Goal: Check status: Check status

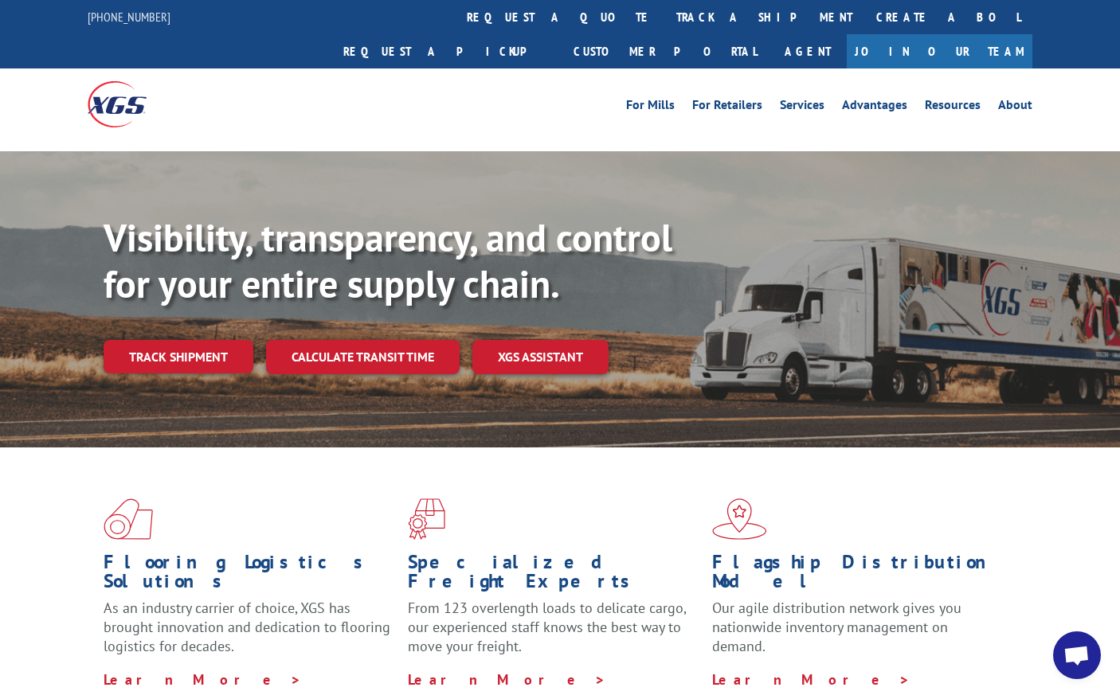
scroll to position [116, 0]
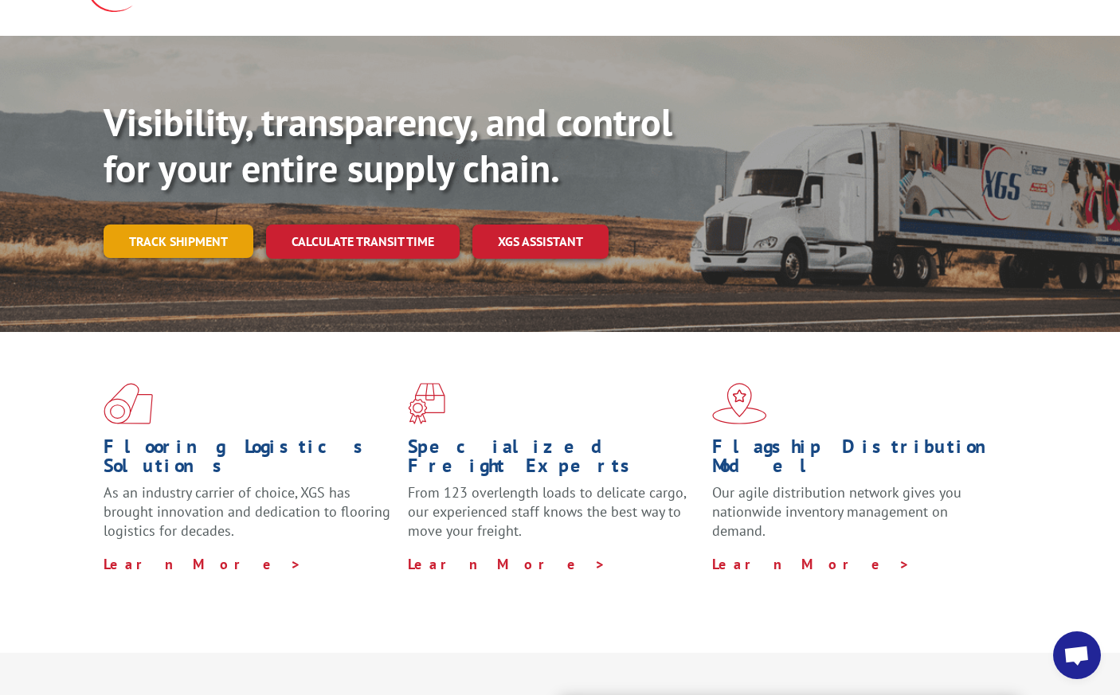
click at [182, 225] on link "Track shipment" at bounding box center [179, 241] width 150 height 33
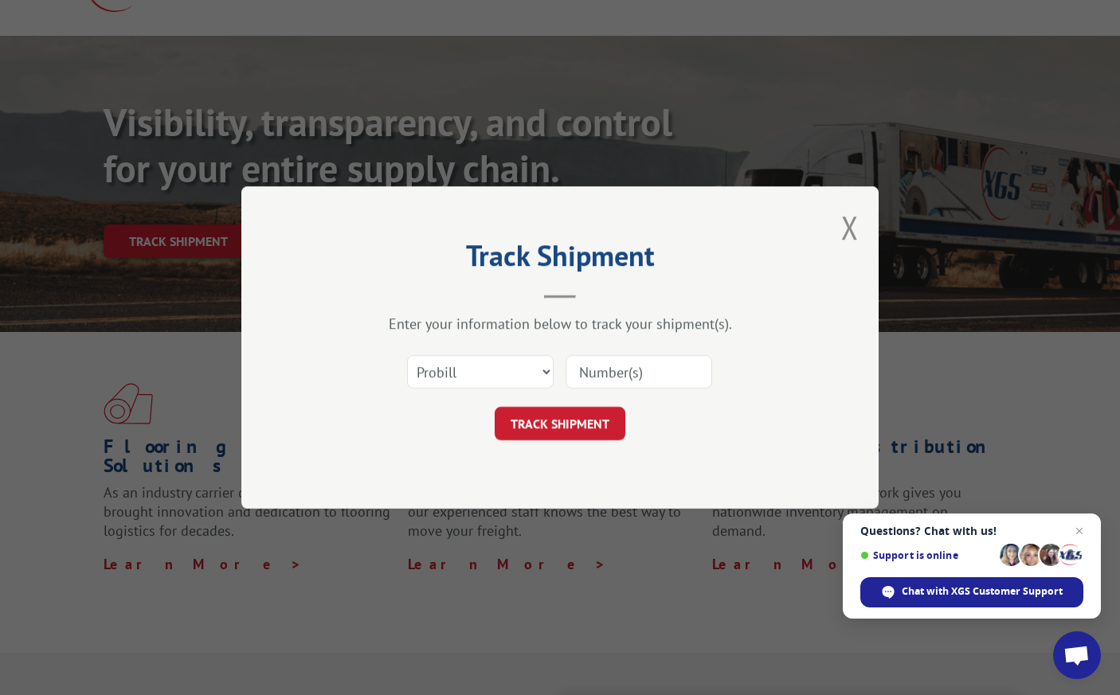
click at [627, 387] on input at bounding box center [639, 371] width 147 height 33
type input "0394250001042750"
click at [616, 433] on button "TRACK SHIPMENT" at bounding box center [560, 423] width 131 height 33
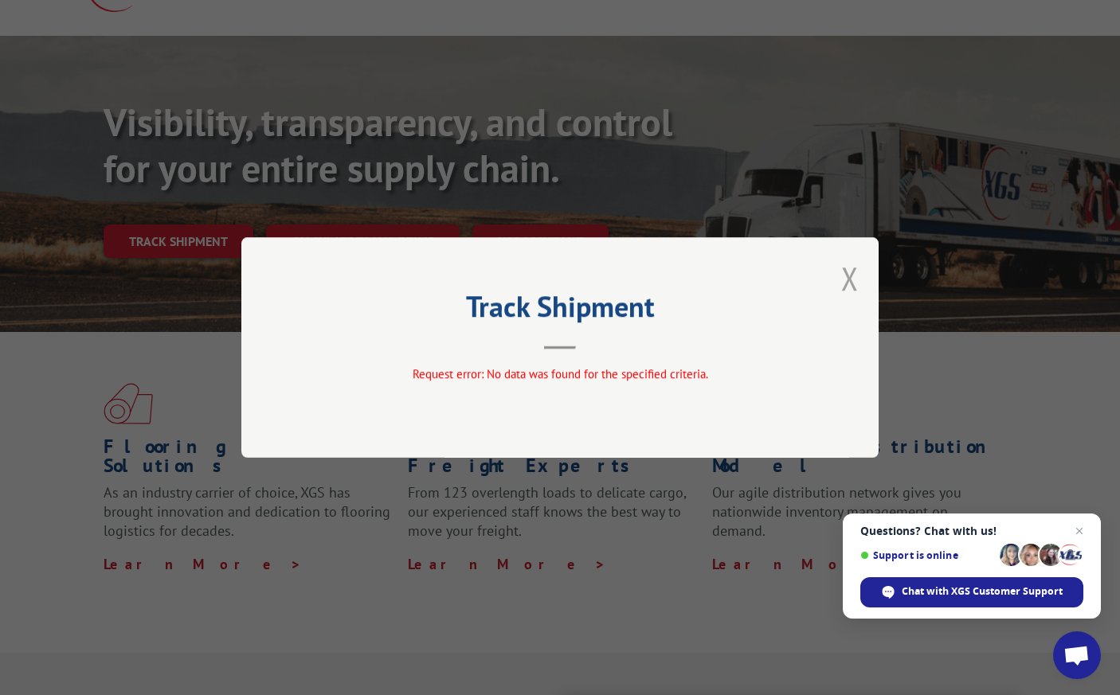
click at [852, 276] on button "Close modal" at bounding box center [850, 278] width 18 height 42
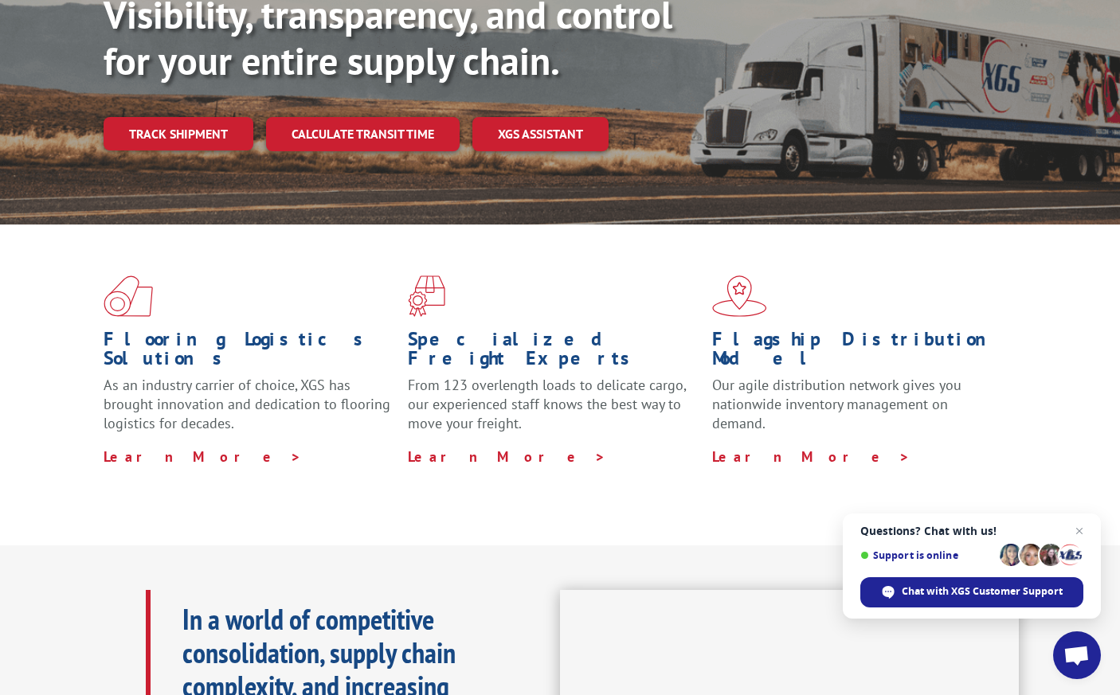
scroll to position [0, 0]
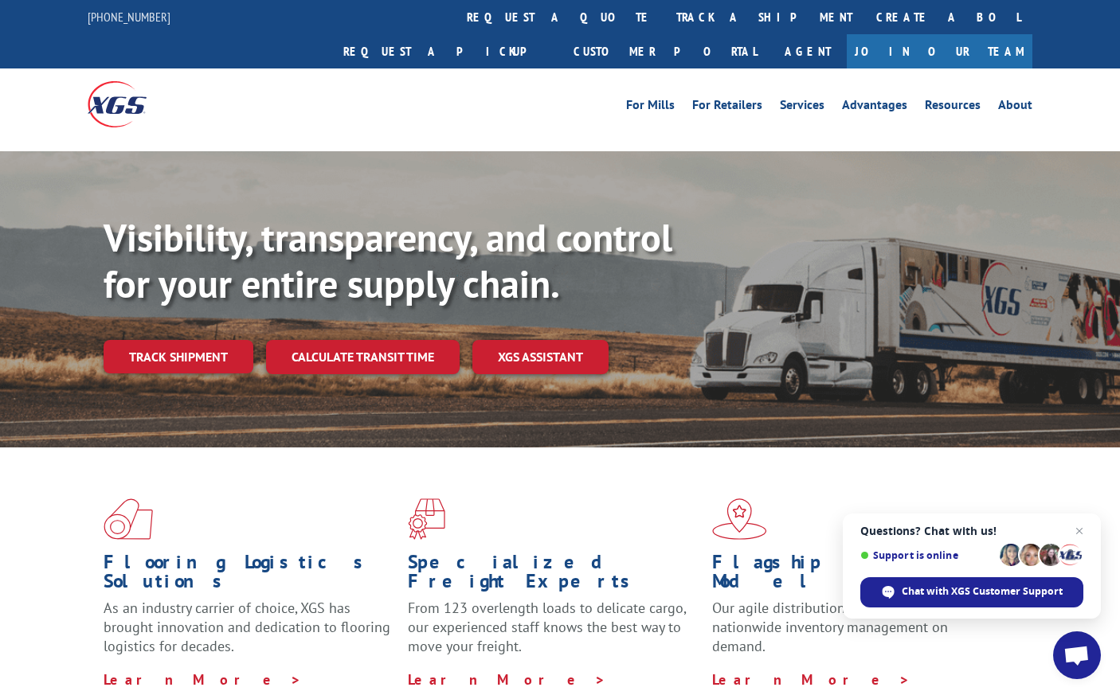
click at [153, 290] on div "Visibility, transparency, and control for your entire supply chain. Track shipm…" at bounding box center [612, 326] width 1016 height 222
click at [190, 340] on link "Track shipment" at bounding box center [179, 356] width 150 height 33
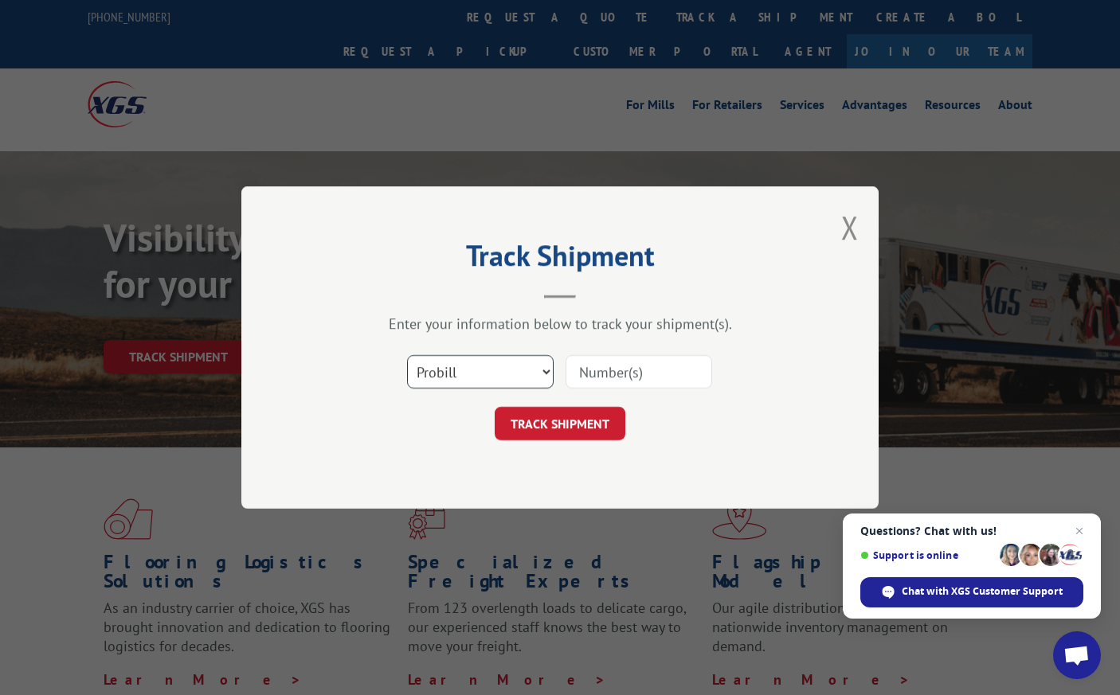
click at [488, 377] on select "Select category... Probill BOL PO" at bounding box center [480, 371] width 147 height 33
select select "bol"
click at [407, 355] on select "Select category... Probill BOL PO" at bounding box center [480, 371] width 147 height 33
click at [687, 375] on input at bounding box center [639, 371] width 147 height 33
paste input "11967206"
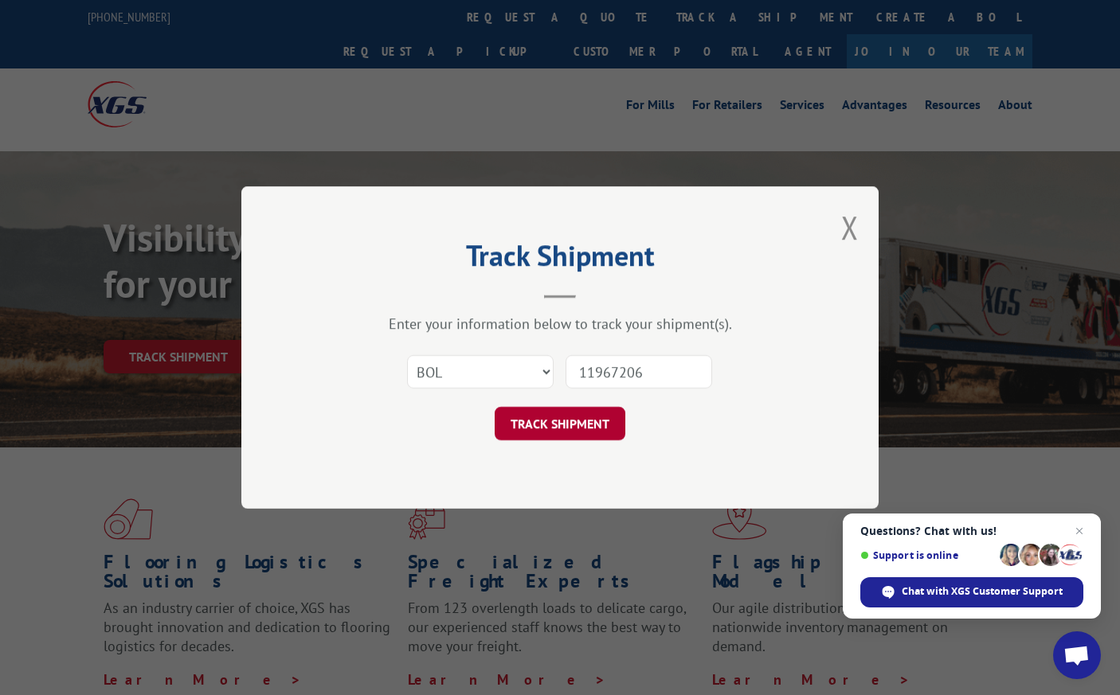
type input "11967206"
click at [601, 414] on button "TRACK SHIPMENT" at bounding box center [560, 423] width 131 height 33
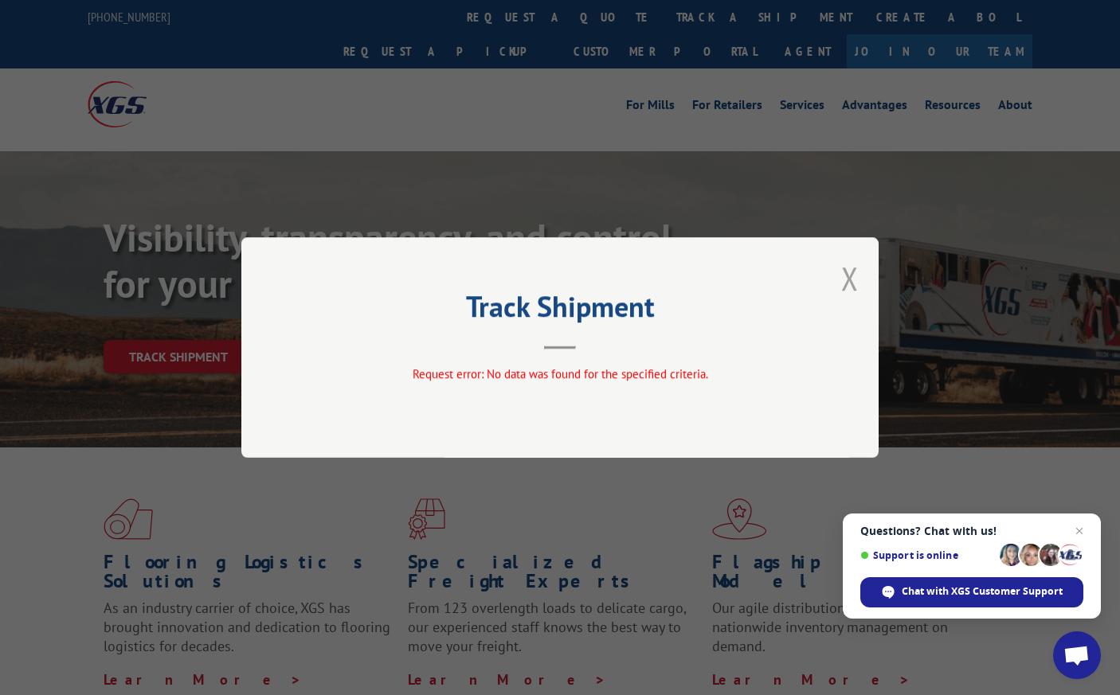
click at [845, 269] on button "Close modal" at bounding box center [850, 278] width 18 height 42
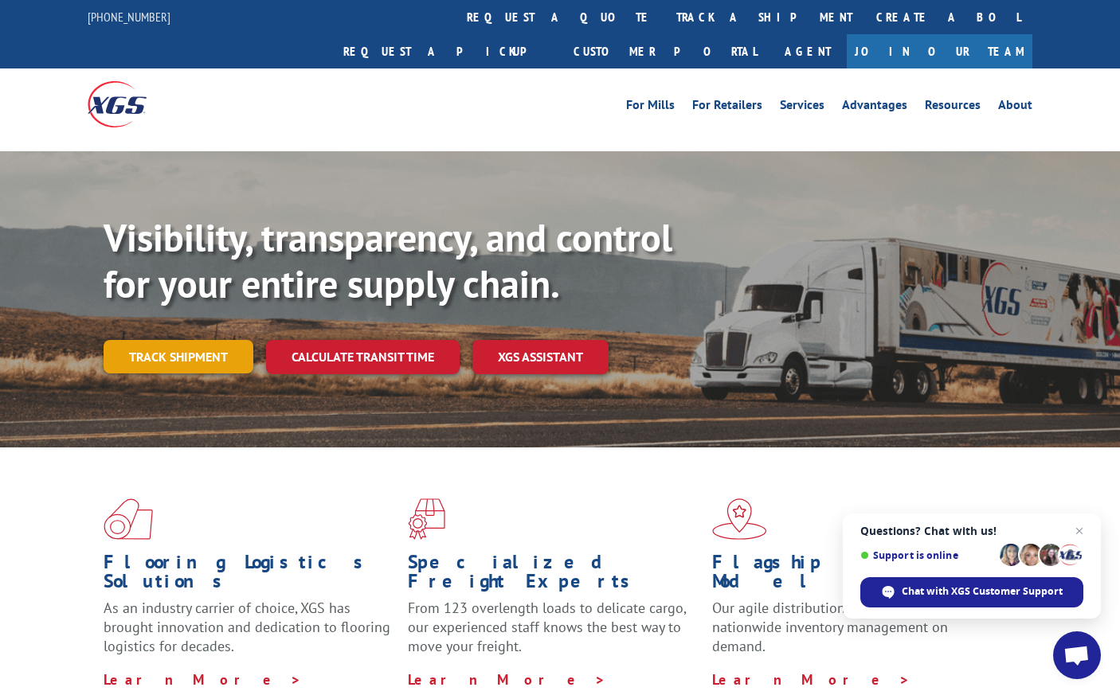
click at [157, 340] on link "Track shipment" at bounding box center [179, 356] width 150 height 33
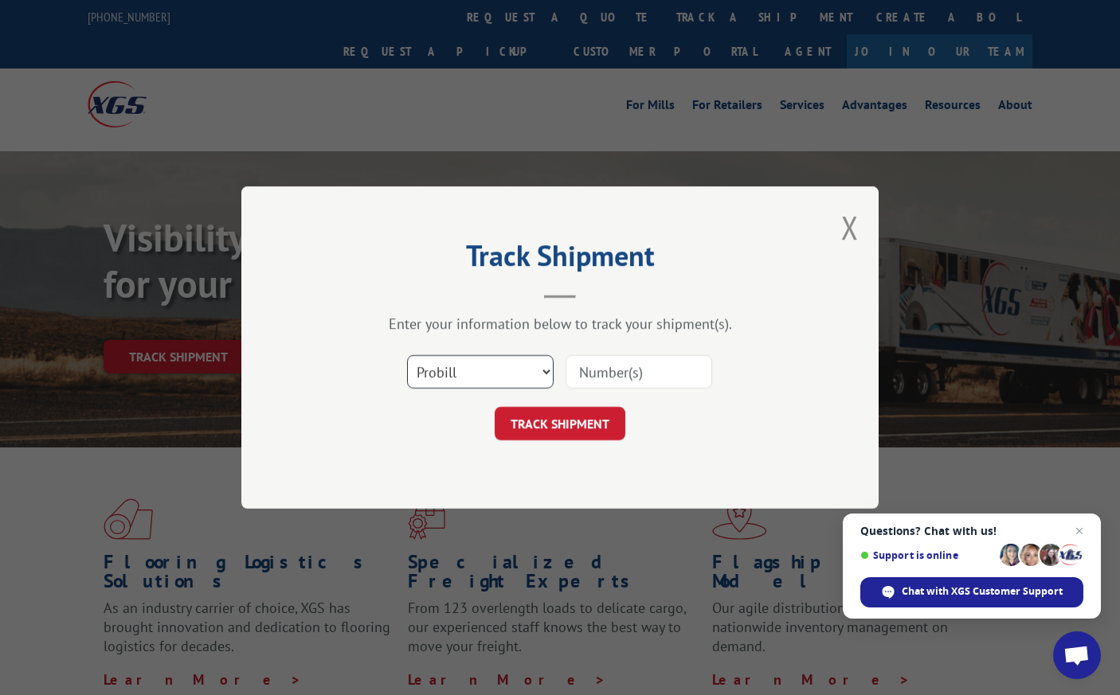
click at [445, 358] on select "Select category... Probill BOL PO" at bounding box center [480, 371] width 147 height 33
select select "bol"
click at [407, 355] on select "Select category... Probill BOL PO" at bounding box center [480, 371] width 147 height 33
click at [589, 384] on input at bounding box center [639, 371] width 147 height 33
paste input "0394250001042750"
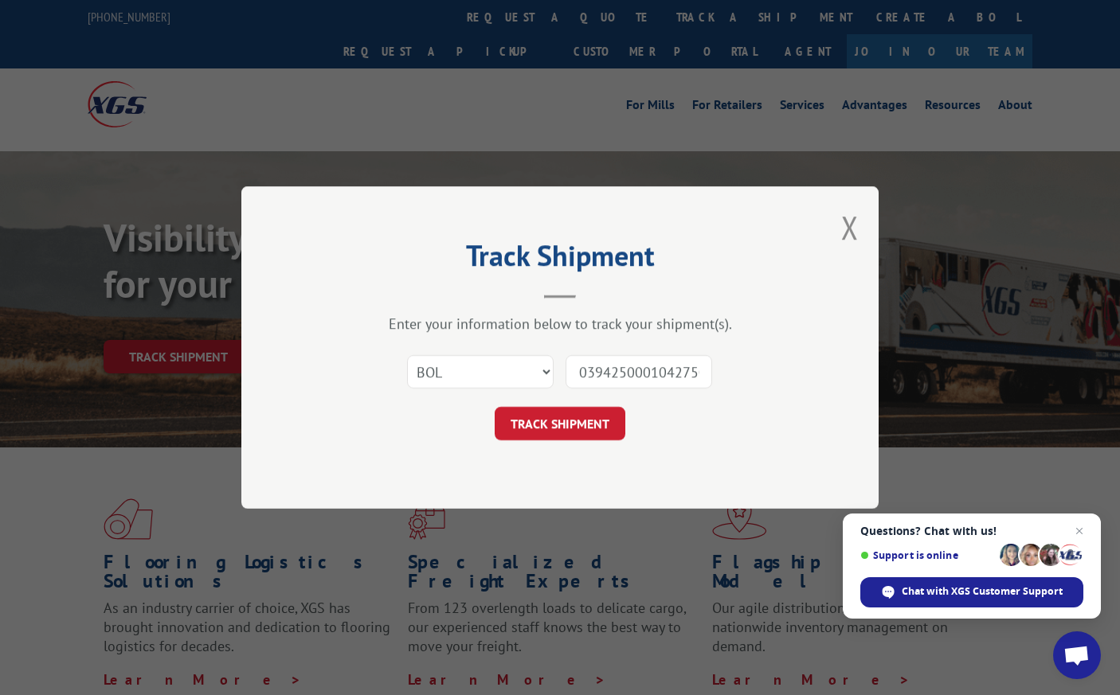
scroll to position [0, 4]
type input "0394250001042750"
click at [589, 420] on button "TRACK SHIPMENT" at bounding box center [560, 423] width 131 height 33
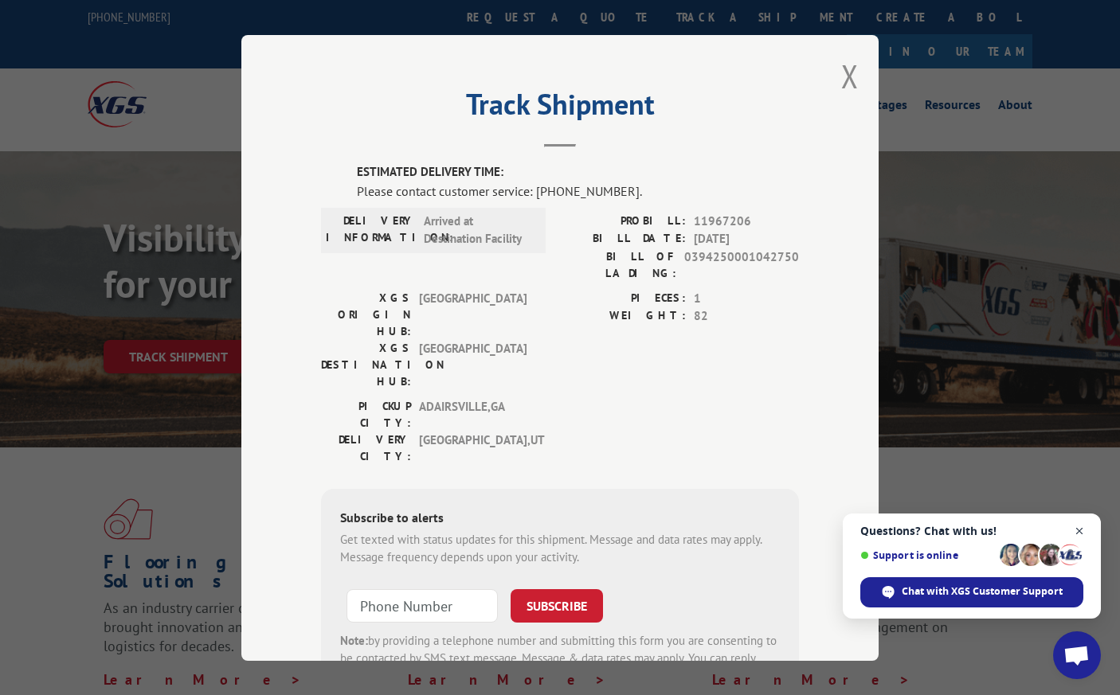
click at [1081, 531] on span "Close chat" at bounding box center [1080, 532] width 20 height 20
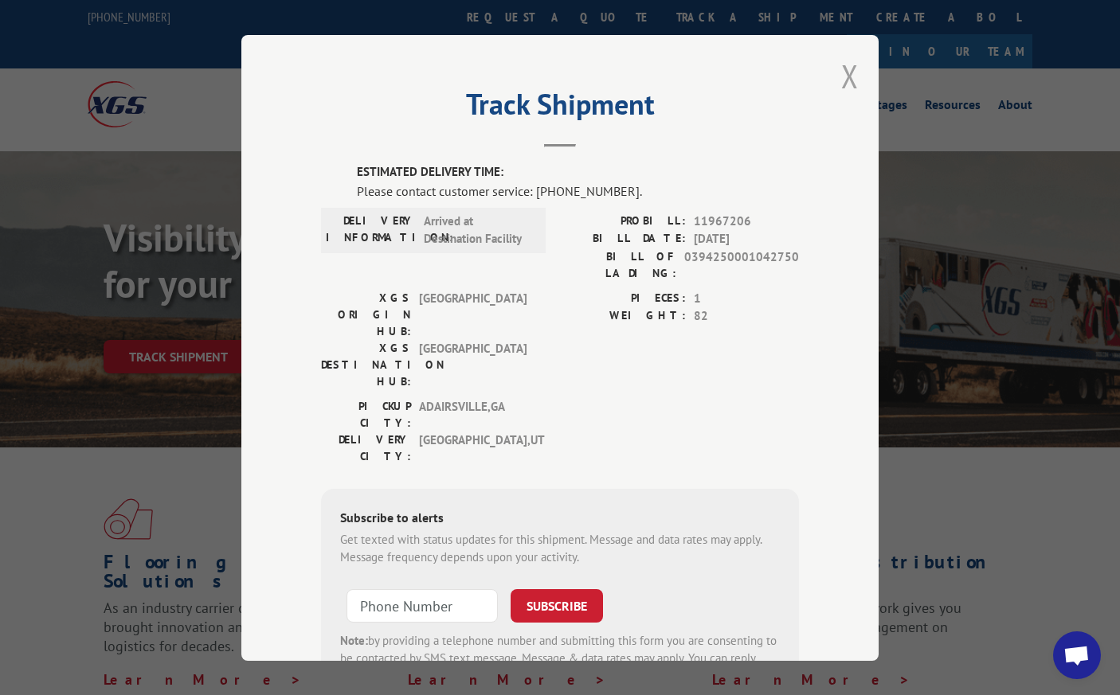
click at [844, 69] on button "Close modal" at bounding box center [850, 76] width 18 height 42
